Goal: Check status: Check status

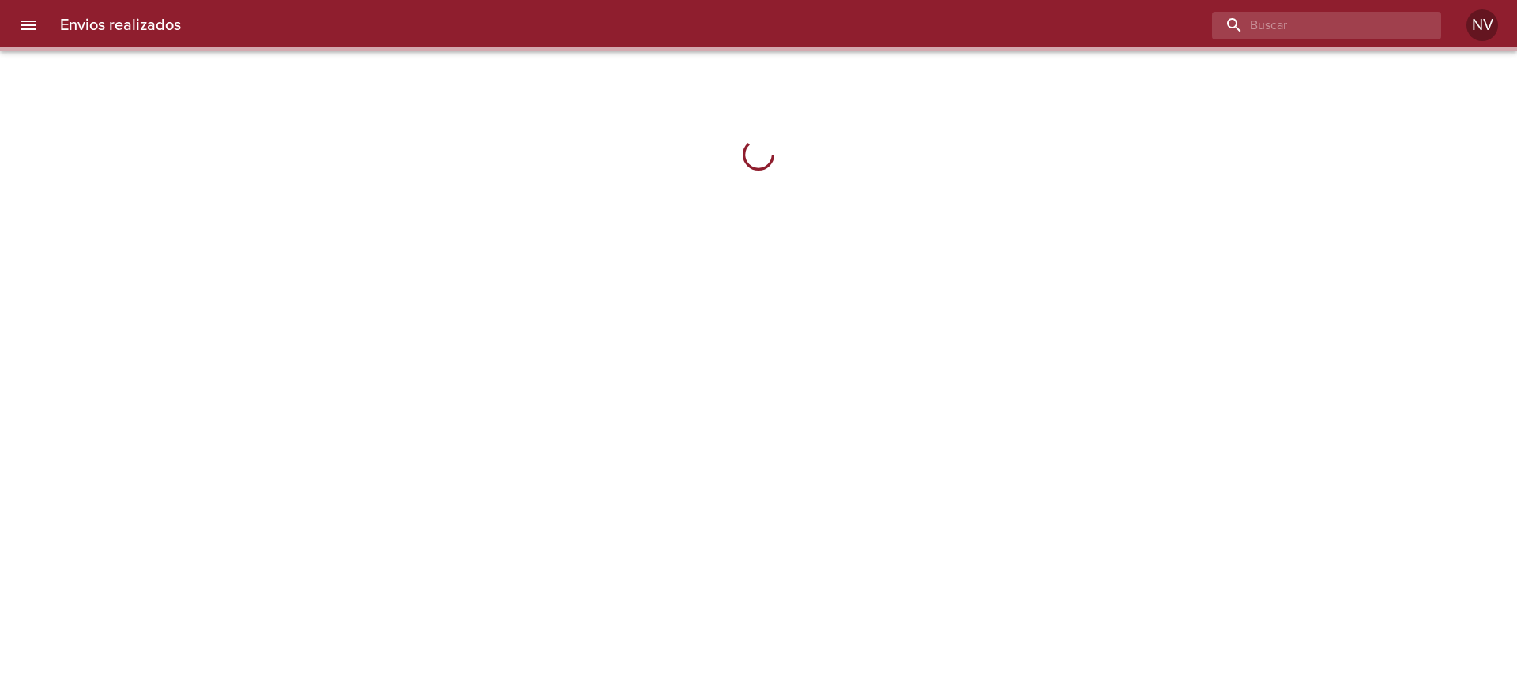
click at [1359, 35] on input "buscar" at bounding box center [1313, 26] width 202 height 28
paste input "9497530"
type input "9497530"
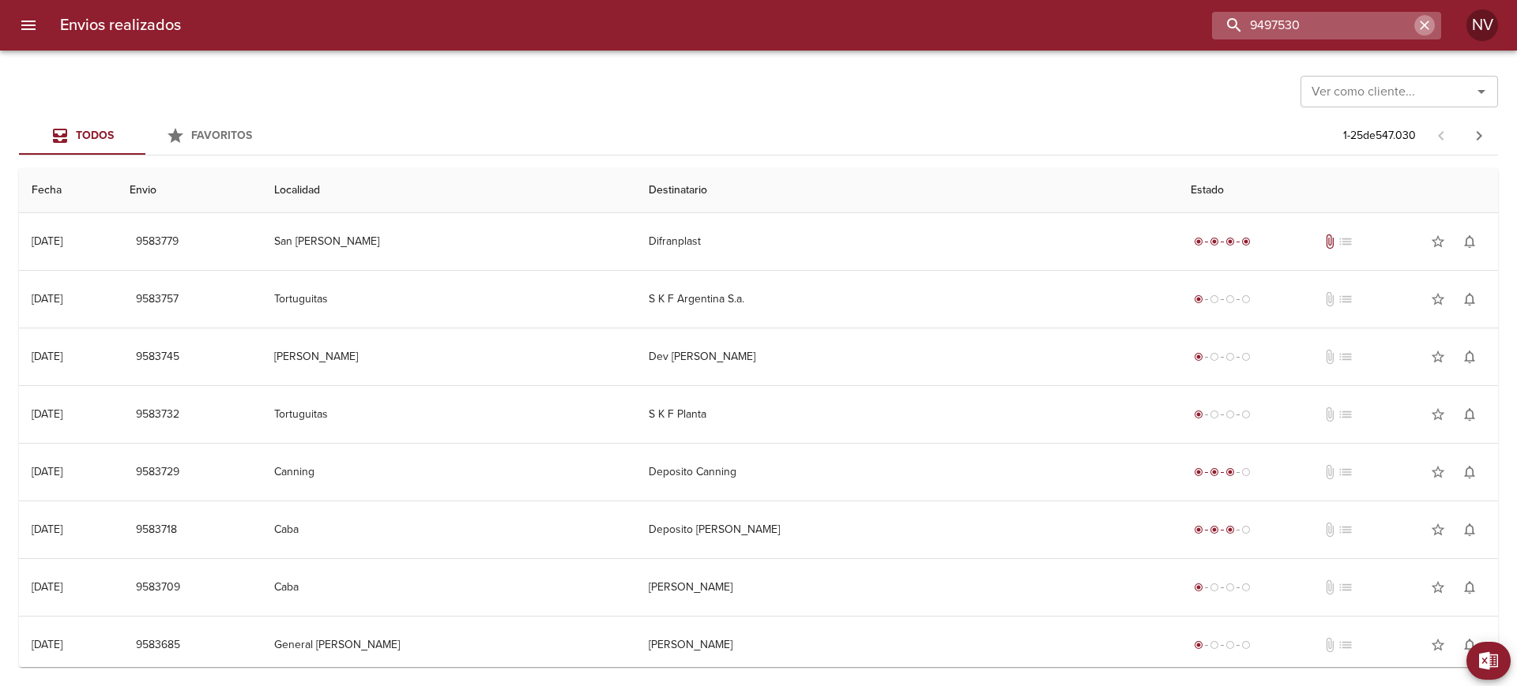
click at [1356, 23] on input "9497530" at bounding box center [1313, 26] width 202 height 28
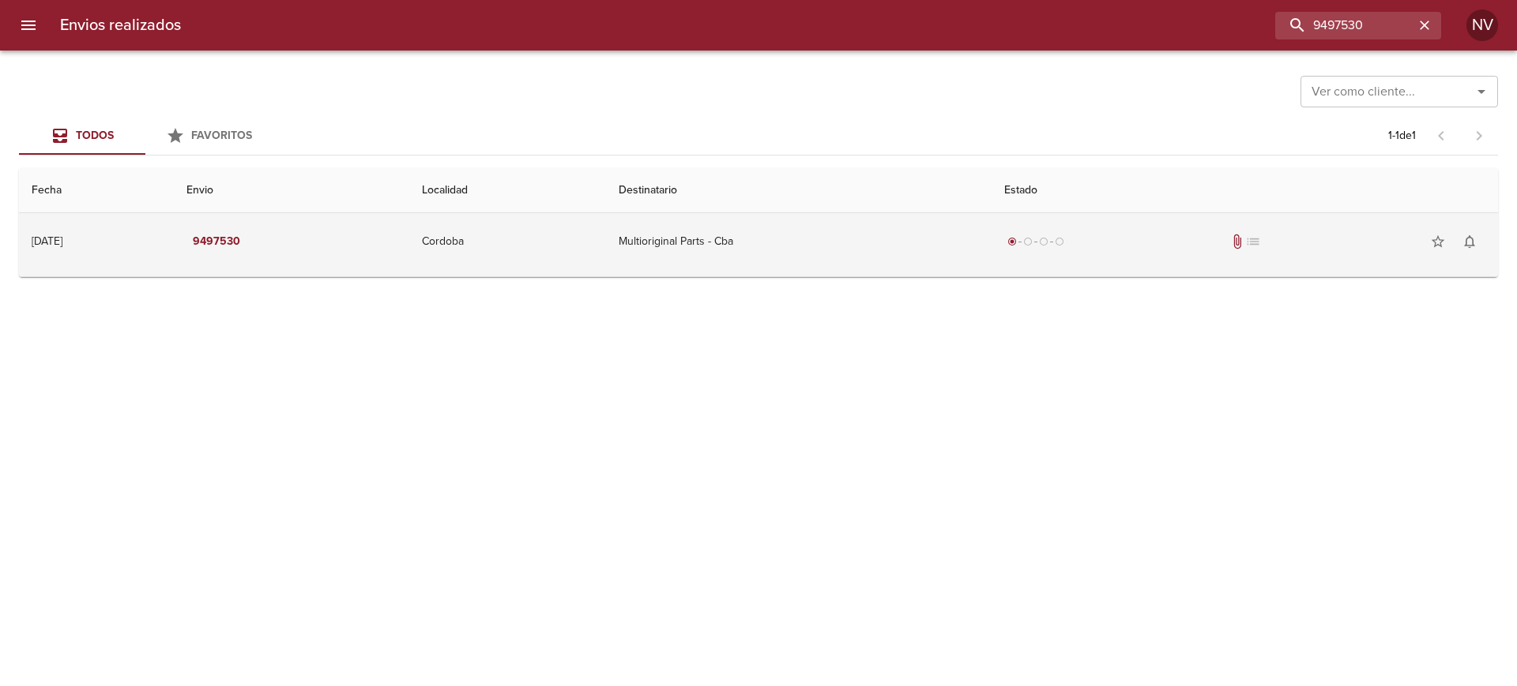
click at [909, 237] on td "Multioriginal Parts - Cba" at bounding box center [799, 241] width 386 height 57
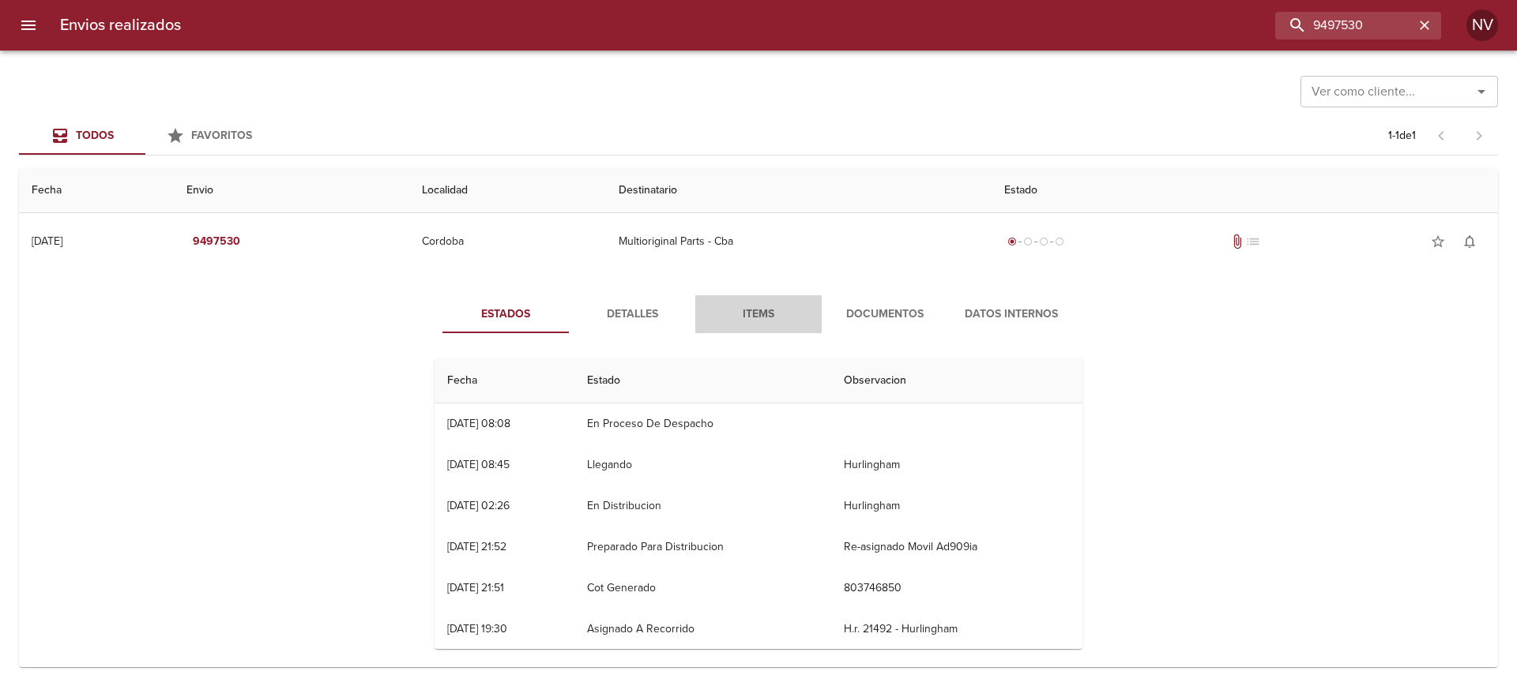
click at [775, 307] on span "Items" at bounding box center [758, 315] width 107 height 20
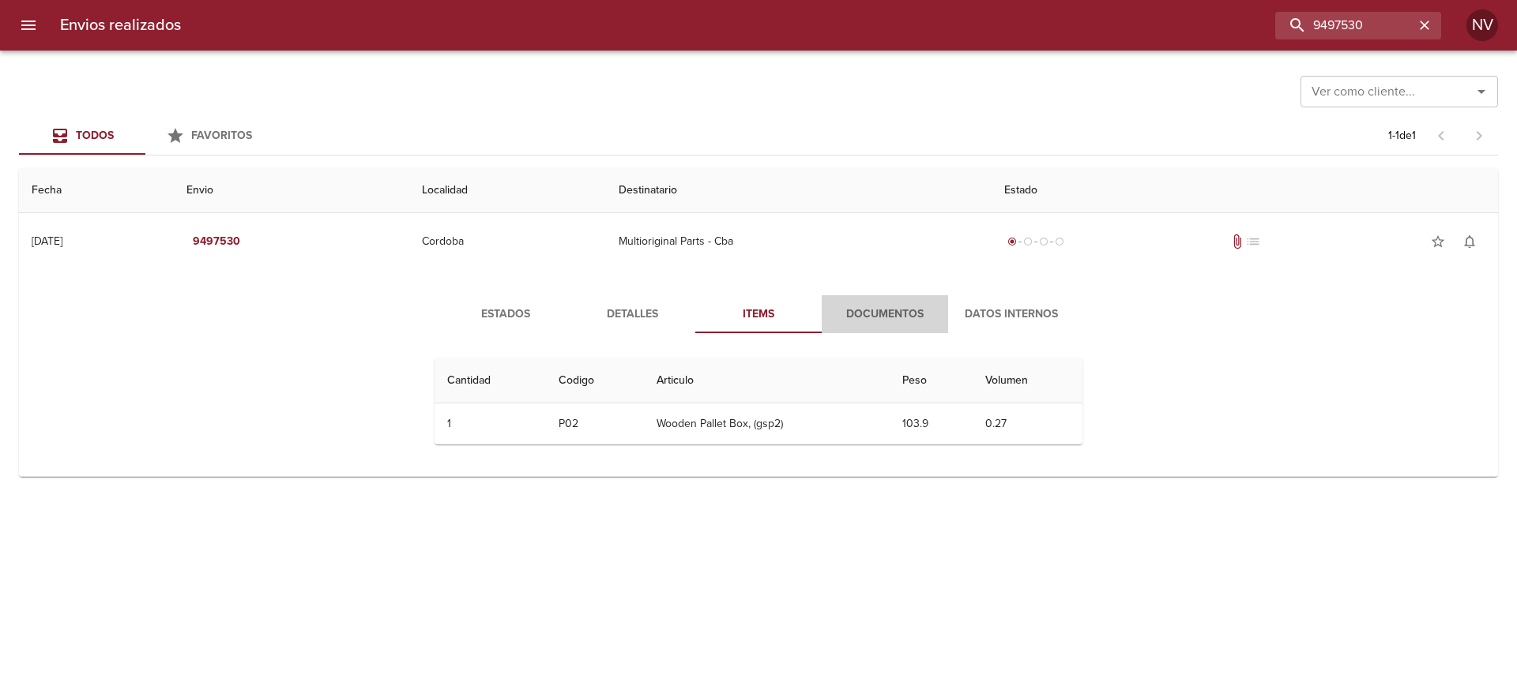
click at [848, 323] on span "Documentos" at bounding box center [884, 315] width 107 height 20
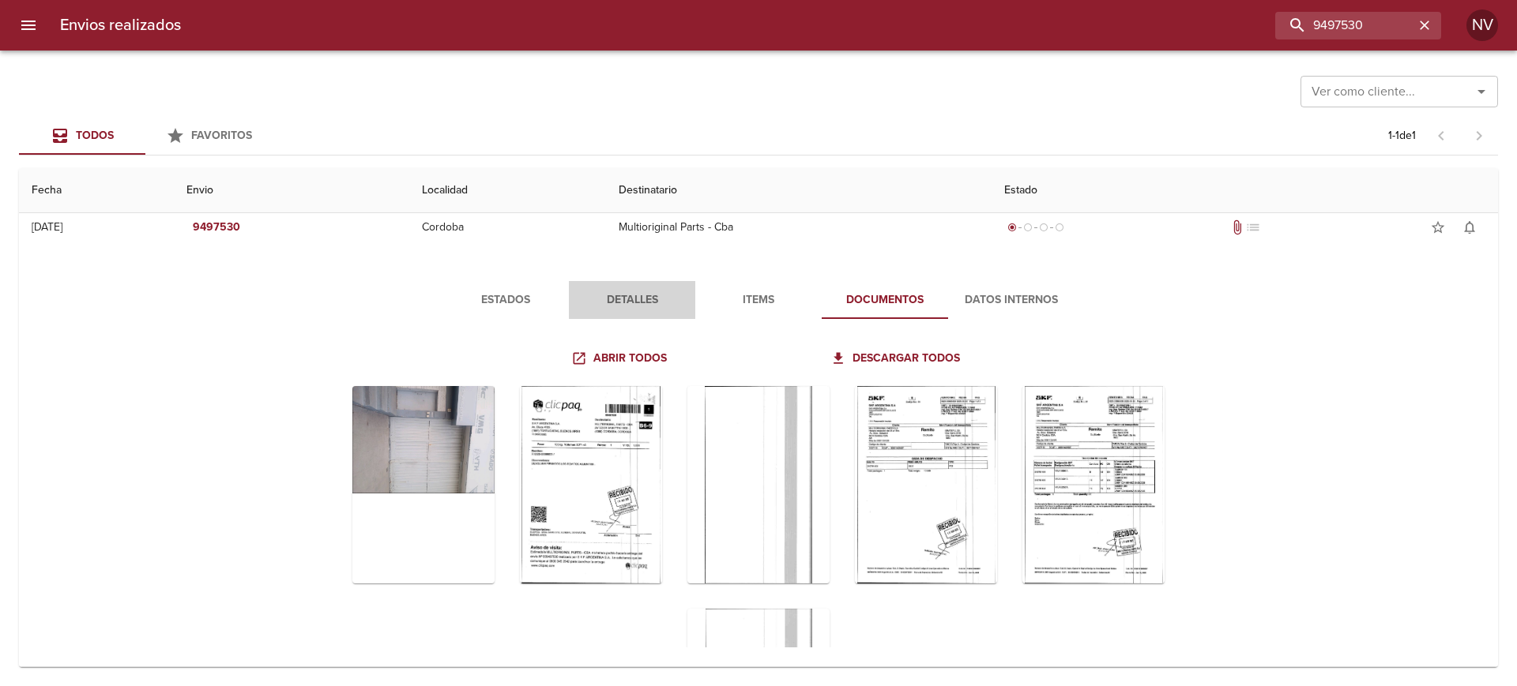
click at [600, 291] on span "Detalles" at bounding box center [631, 301] width 107 height 20
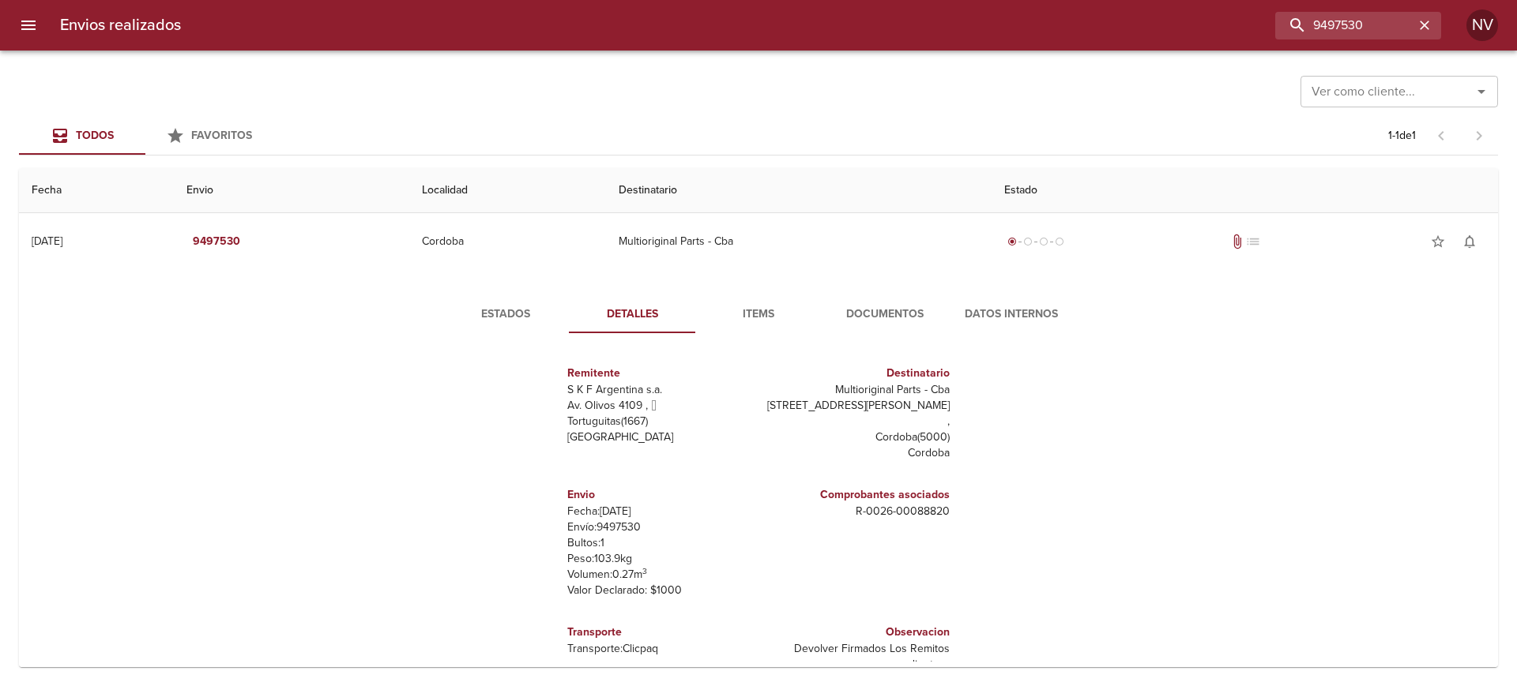
click at [527, 305] on span "Estados" at bounding box center [505, 315] width 107 height 20
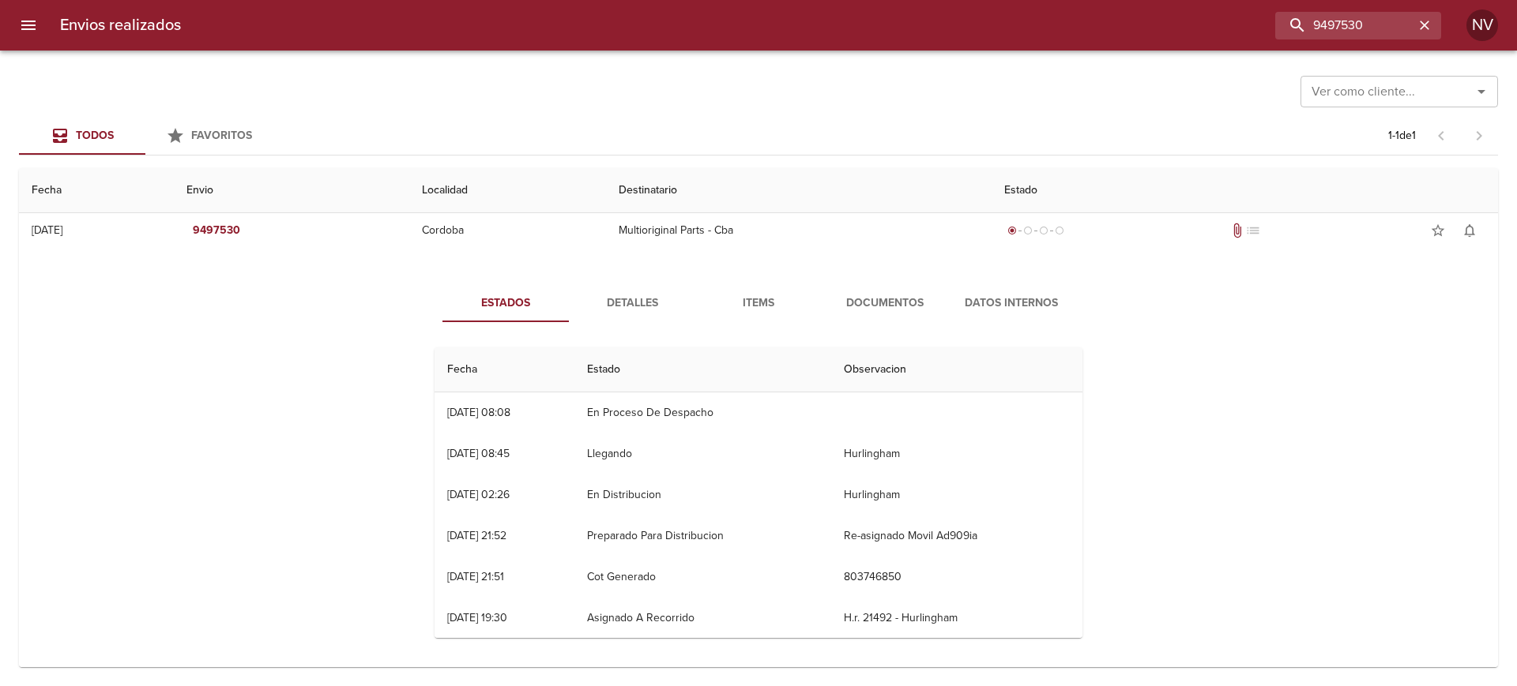
scroll to position [14, 0]
click at [642, 318] on button "Detalles" at bounding box center [632, 300] width 126 height 38
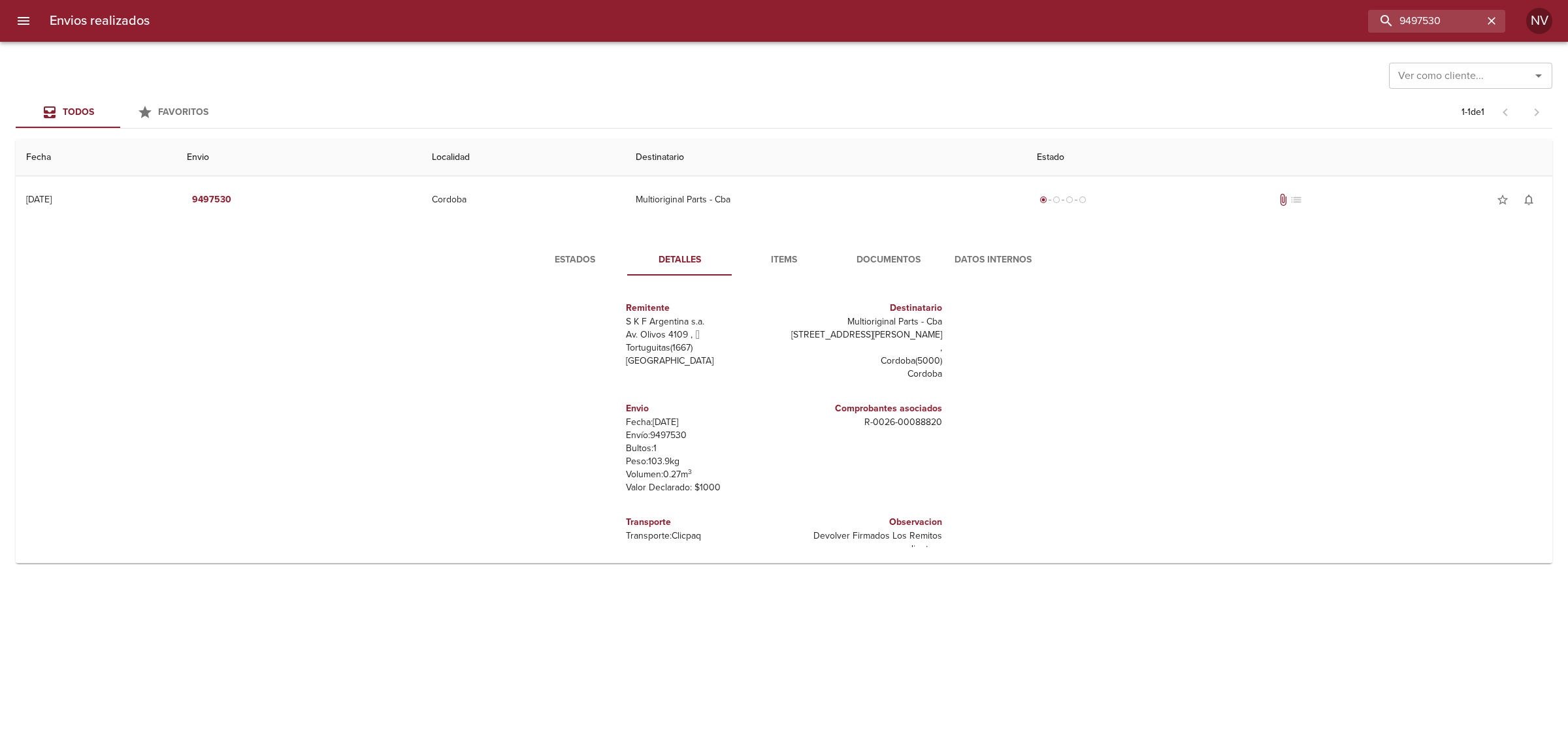
scroll to position [0, 0]
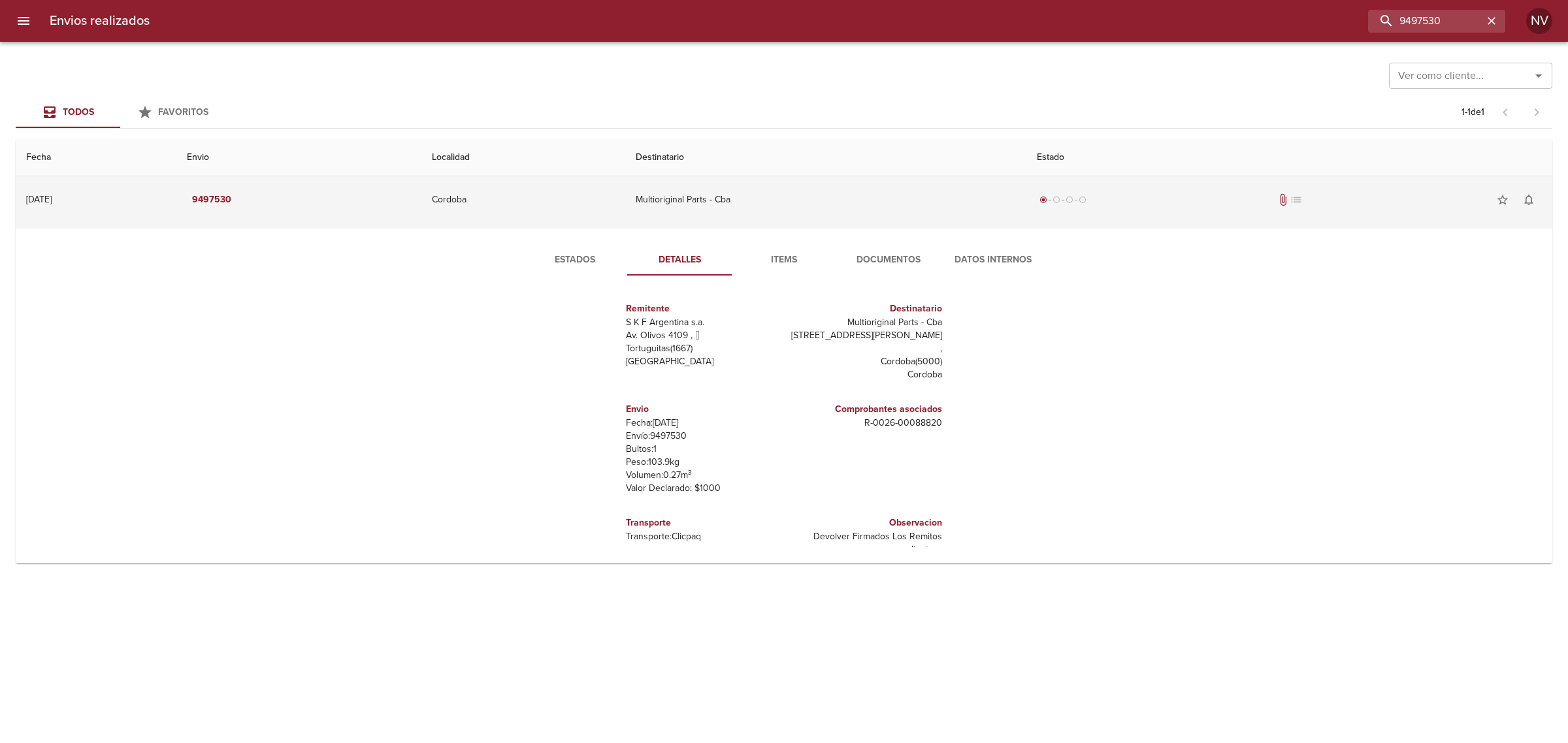
click at [1254, 213] on td "radio_button_checked radio_button_unchecked radio_button_unchecked radio_button…" at bounding box center [1289, 199] width 526 height 47
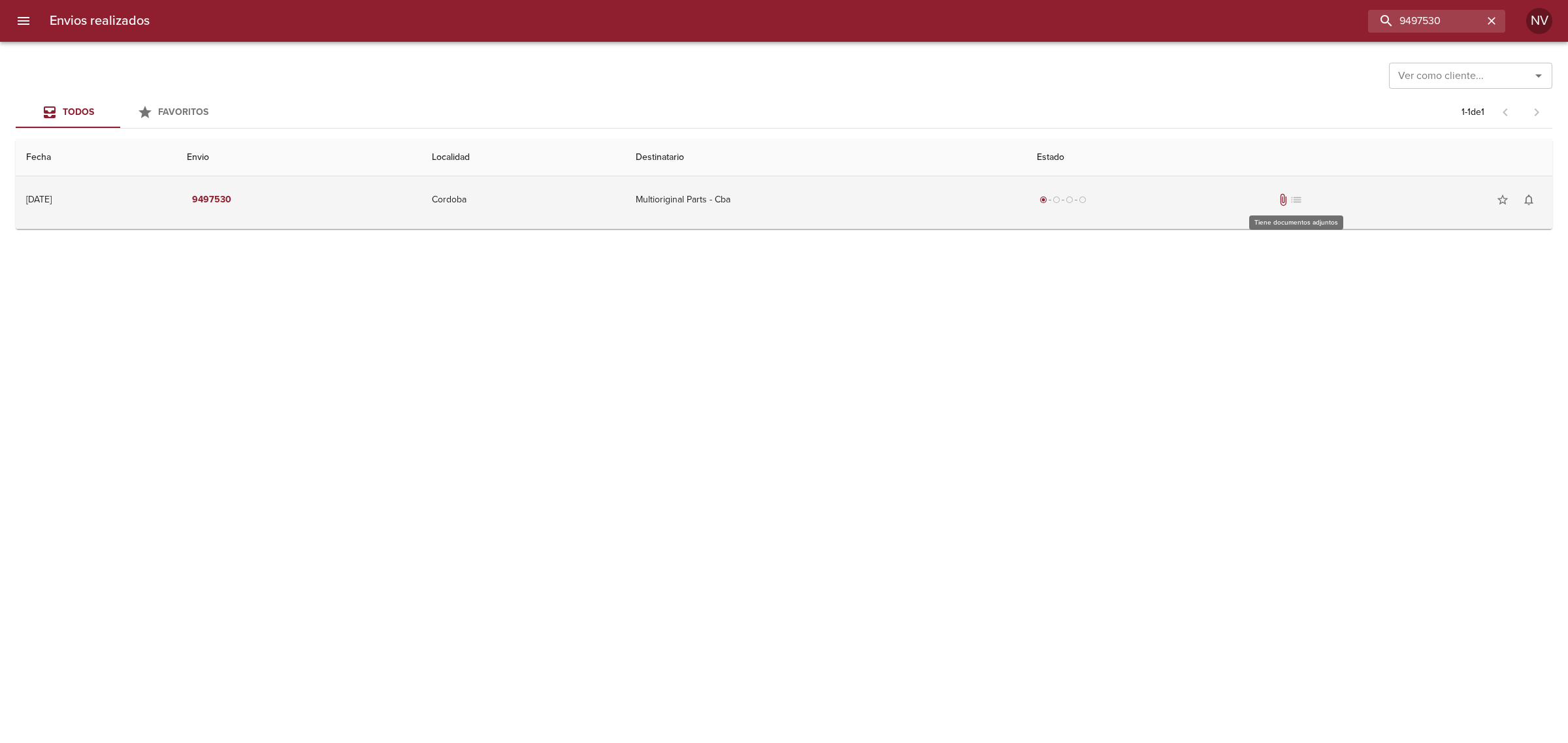
click at [1254, 206] on span "attach_file" at bounding box center [1283, 200] width 13 height 13
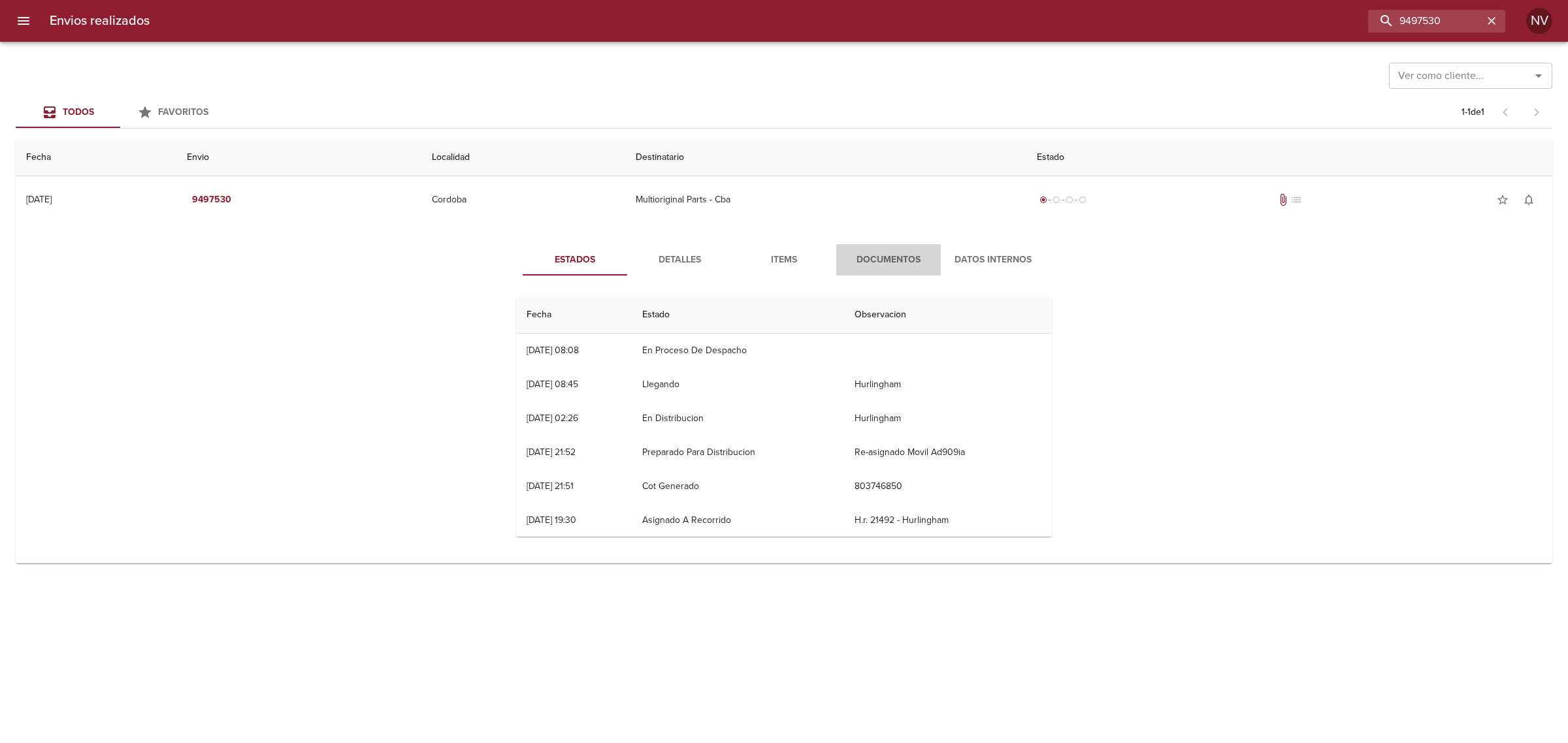
click at [889, 262] on span "Documentos" at bounding box center [888, 260] width 88 height 17
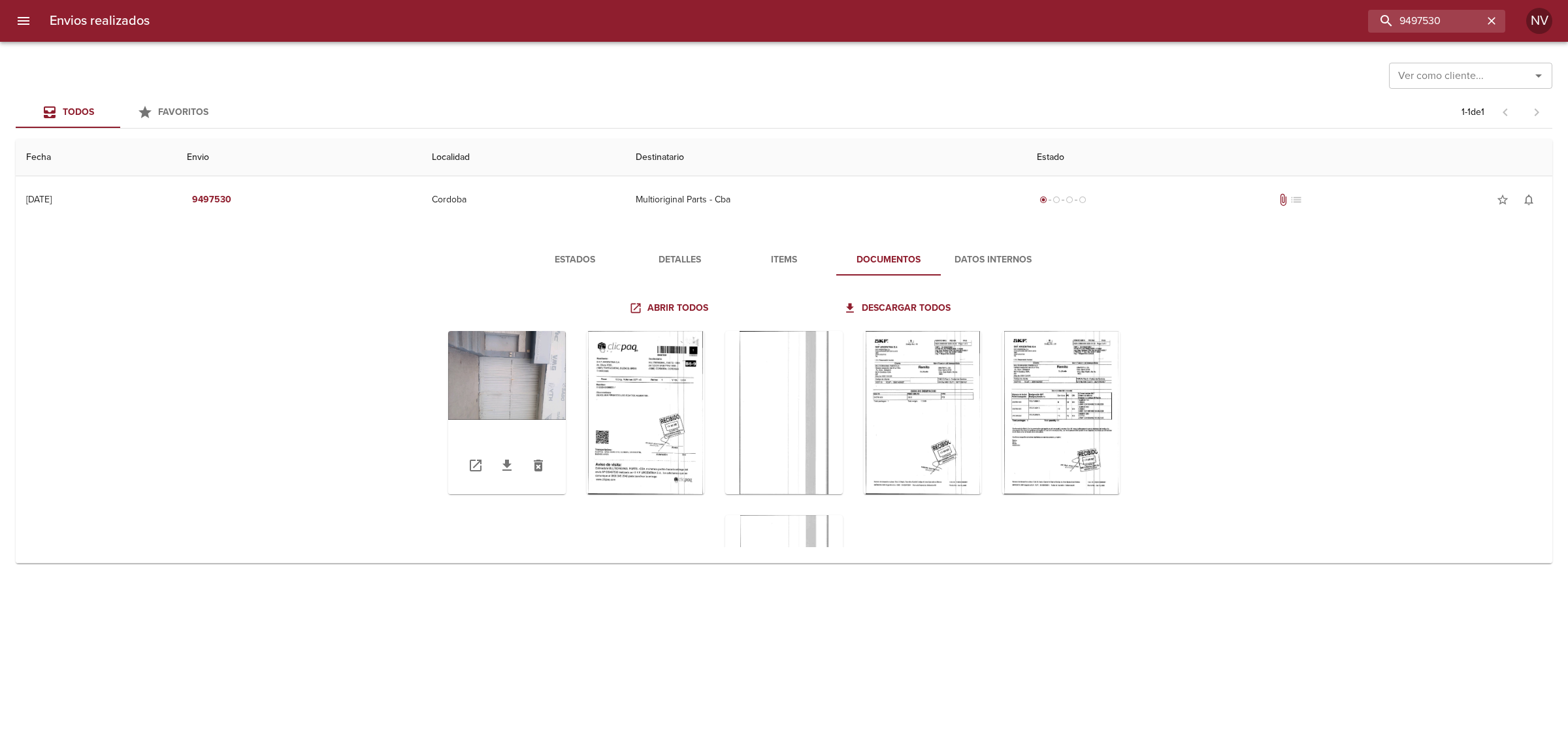
click at [468, 392] on div "Tabla de envíos del cliente" at bounding box center [507, 412] width 117 height 163
click at [664, 382] on div "Tabla de envíos del cliente" at bounding box center [645, 412] width 117 height 163
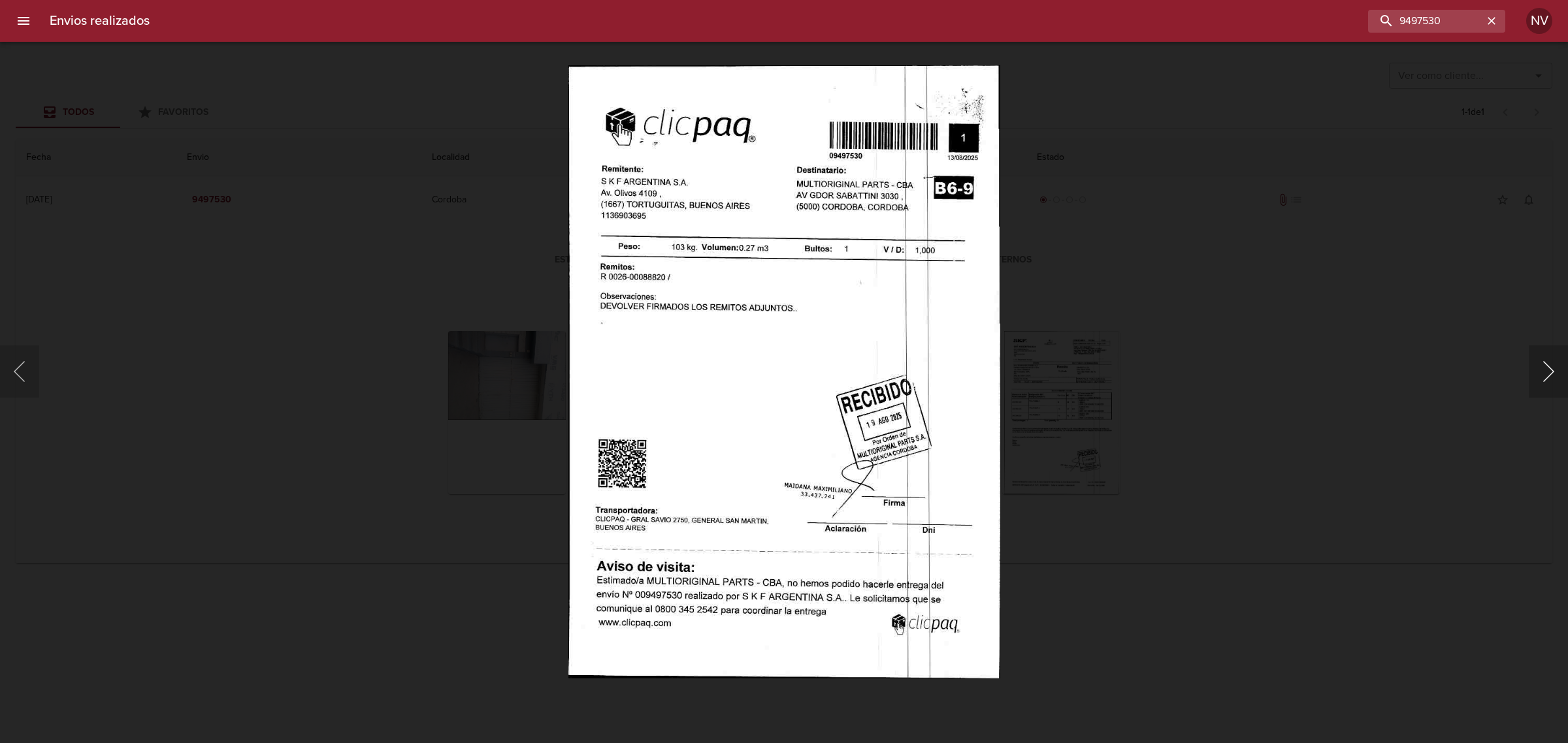
click at [1254, 377] on button "Siguiente" at bounding box center [1547, 371] width 39 height 52
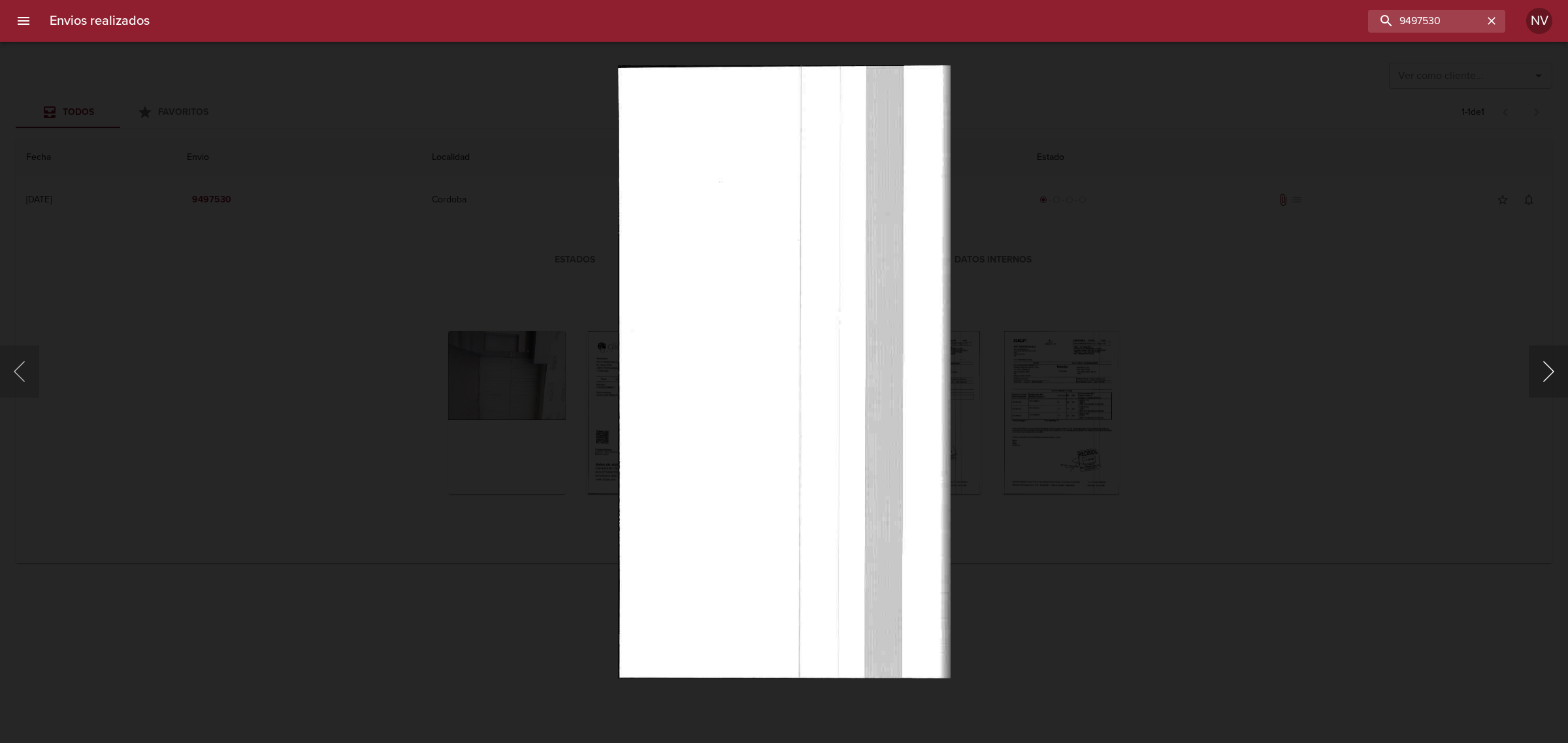
click at [1254, 377] on button "Siguiente" at bounding box center [1547, 371] width 39 height 52
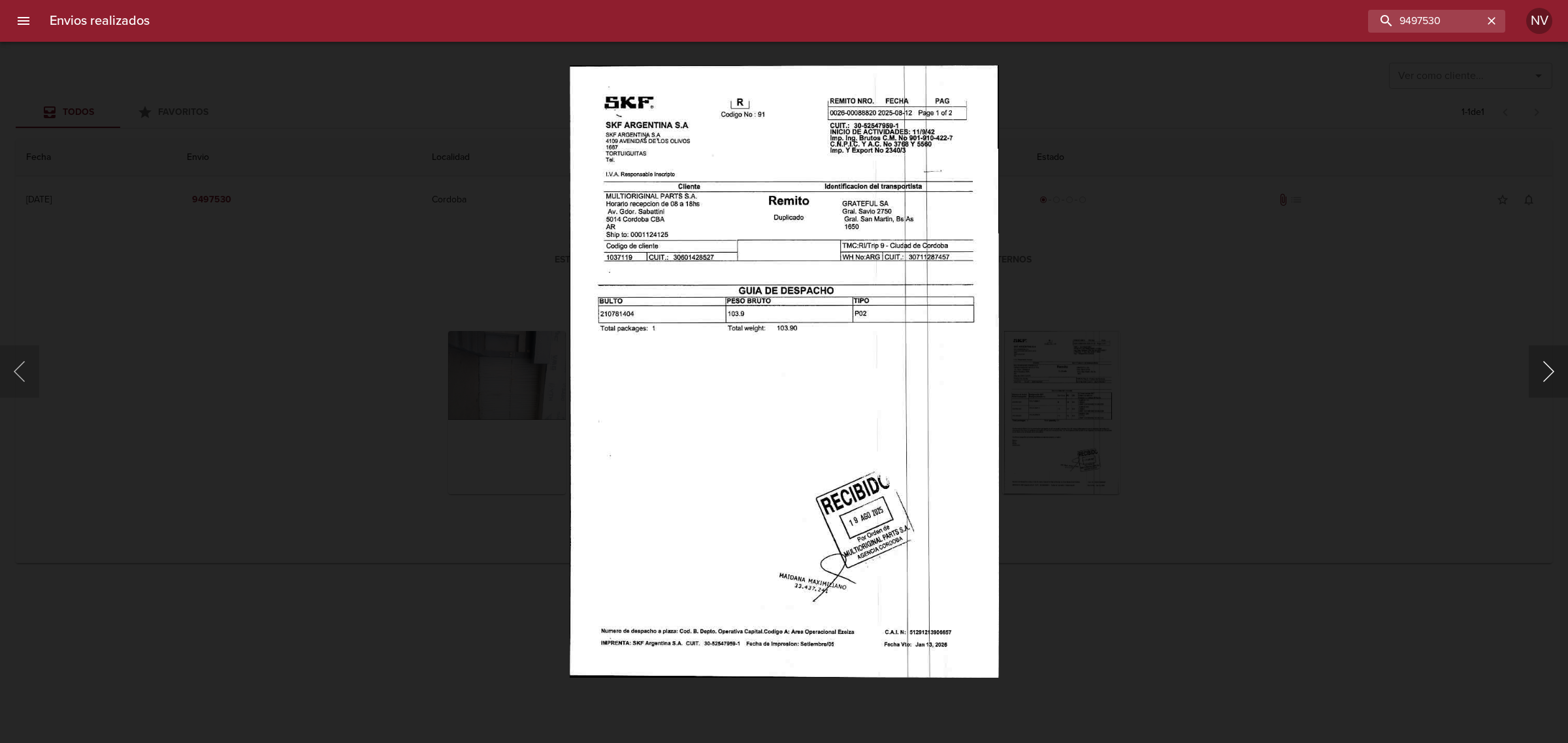
click at [1254, 377] on button "Siguiente" at bounding box center [1547, 371] width 39 height 52
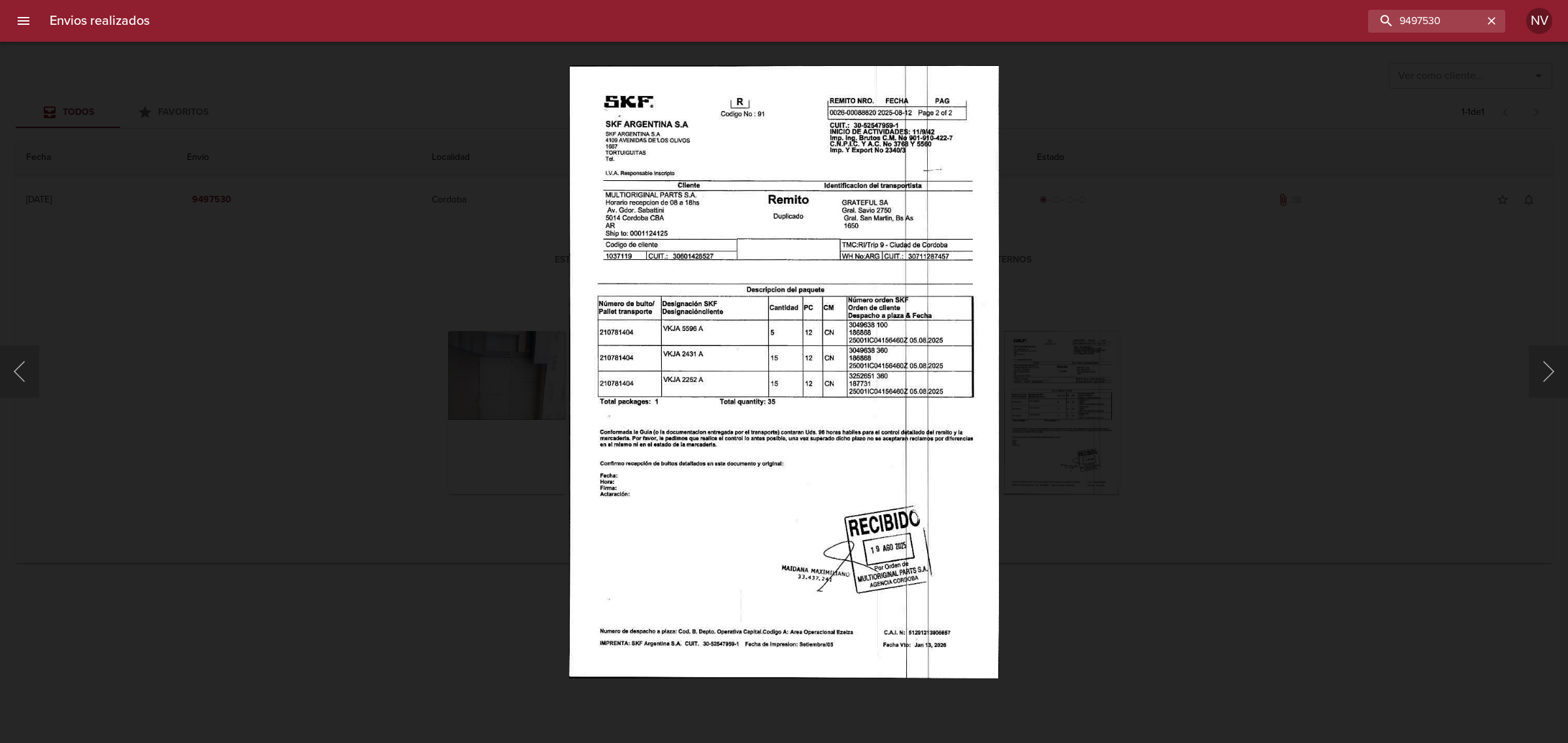
click at [1254, 331] on div "Lightbox" at bounding box center [784, 371] width 1568 height 743
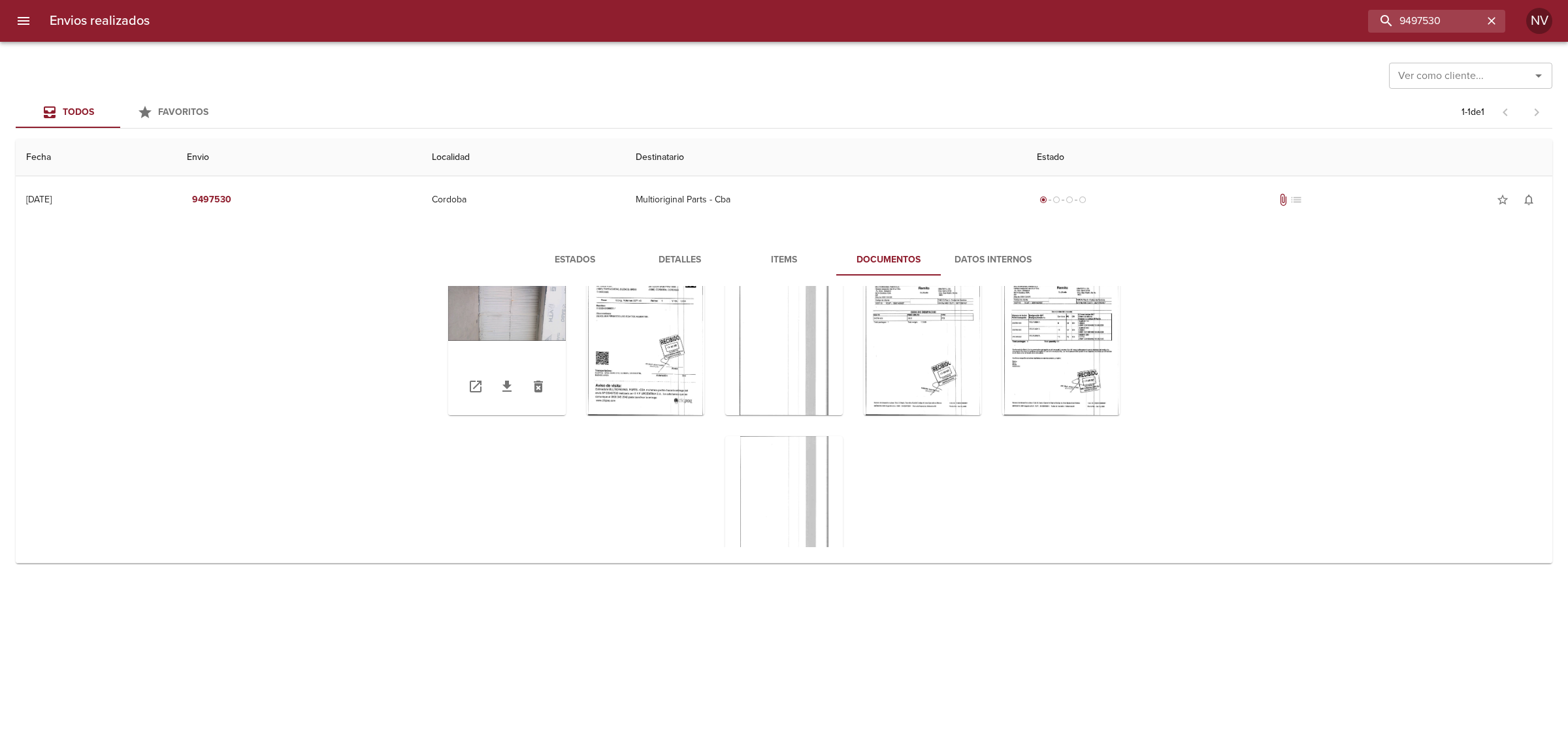
scroll to position [60, 0]
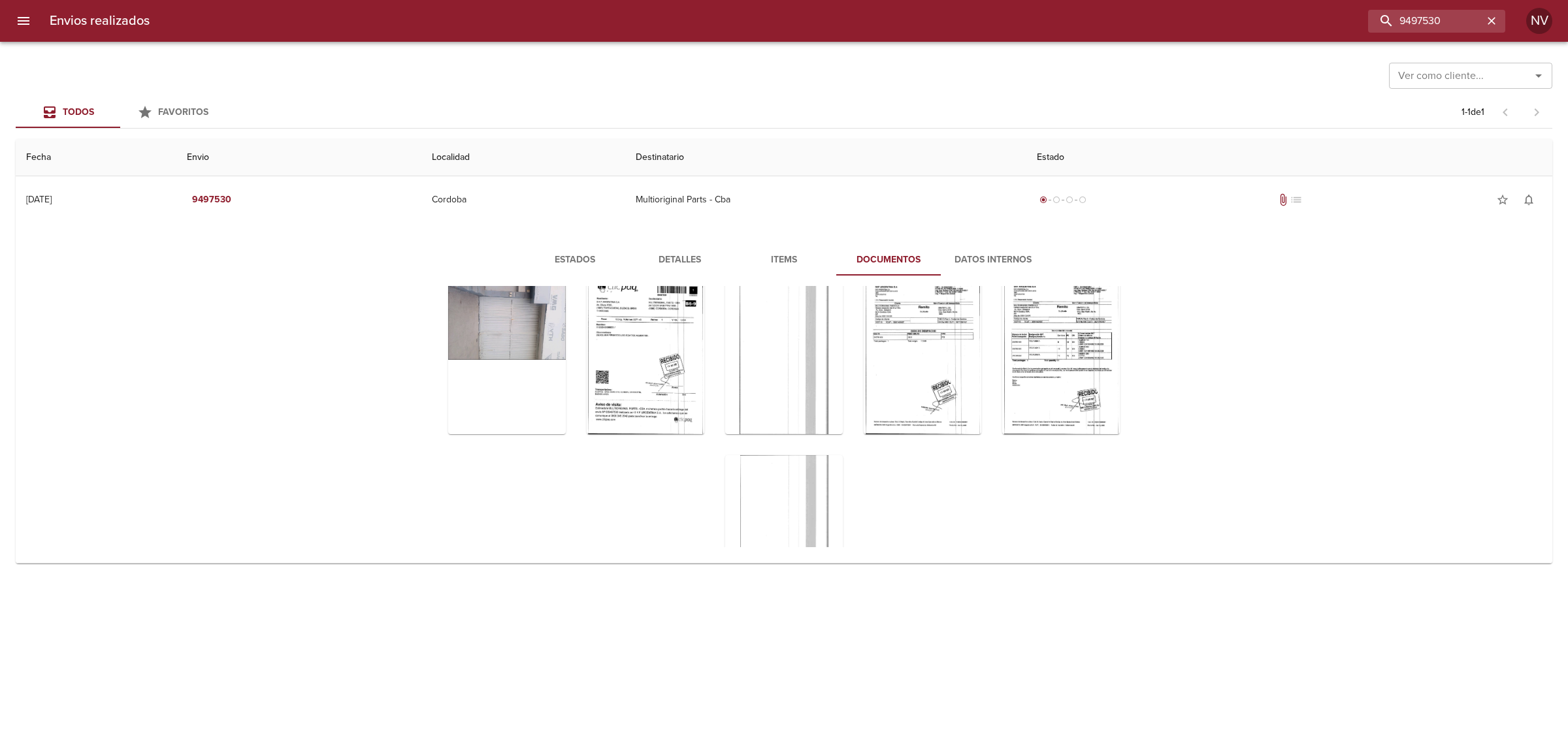
click at [363, 316] on div "Estados Detalles Items Documentos Datos Internos Abrir todos Descargar todos" at bounding box center [783, 395] width 841 height 303
